Goal: Book appointment/travel/reservation

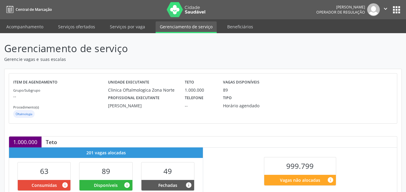
scroll to position [151, 0]
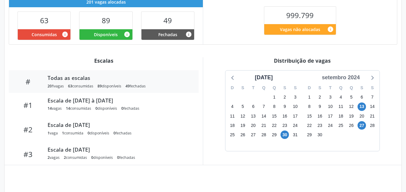
drag, startPoint x: 348, startPoint y: 77, endPoint x: 349, endPoint y: 80, distance: 3.1
click at [348, 77] on div "setembro 2024" at bounding box center [340, 77] width 43 height 8
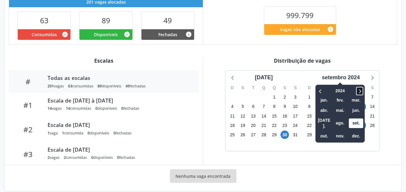
click at [358, 90] on icon at bounding box center [360, 90] width 6 height 7
click at [354, 121] on span "set." at bounding box center [356, 122] width 14 height 9
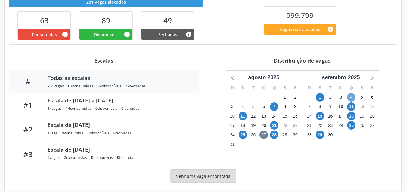
click at [348, 98] on span "4" at bounding box center [351, 97] width 8 height 8
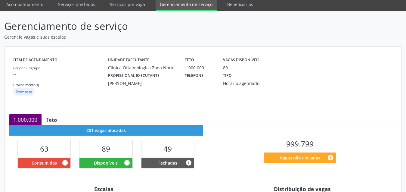
scroll to position [82, 0]
